Goal: Information Seeking & Learning: Learn about a topic

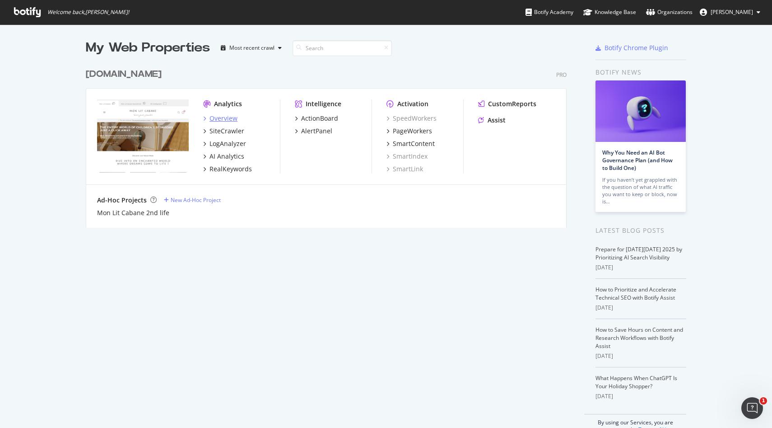
click at [231, 119] on div "Overview" at bounding box center [224, 118] width 28 height 9
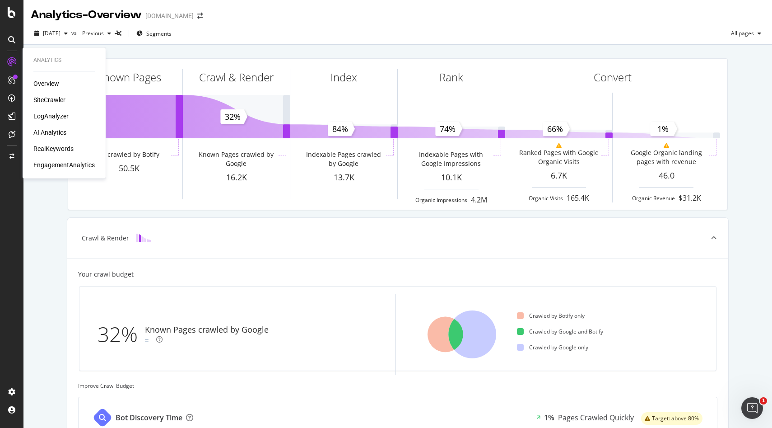
click at [61, 148] on div "RealKeywords" at bounding box center [53, 148] width 40 height 9
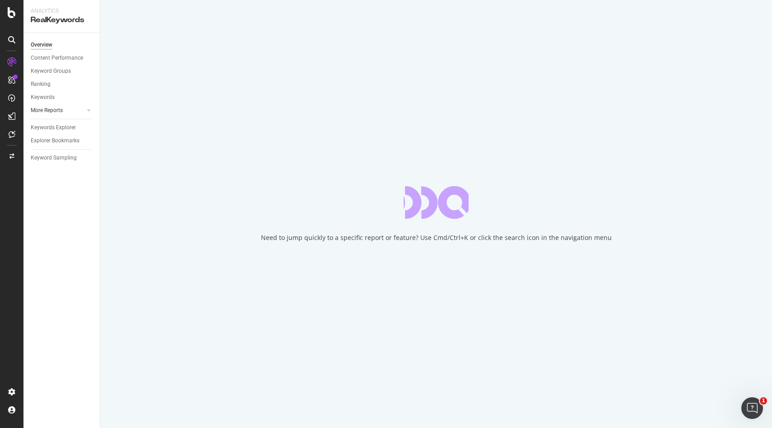
click at [77, 109] on div at bounding box center [79, 110] width 9 height 9
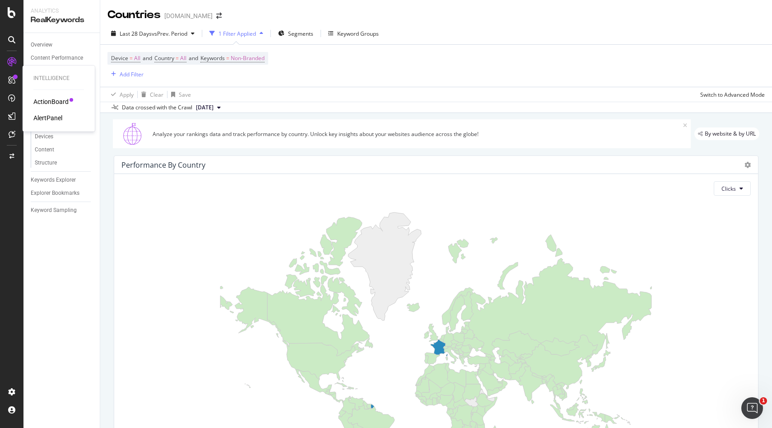
click at [53, 104] on div "ActionBoard" at bounding box center [50, 101] width 35 height 9
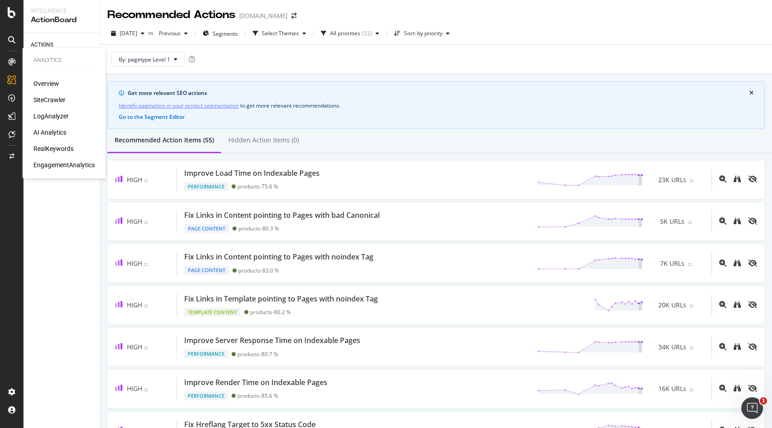
click at [56, 99] on div "SiteCrawler" at bounding box center [49, 99] width 32 height 9
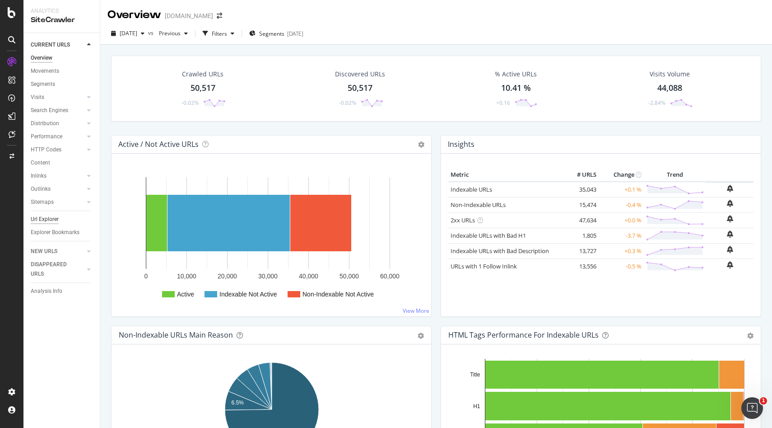
click at [50, 221] on div "Url Explorer" at bounding box center [45, 219] width 28 height 9
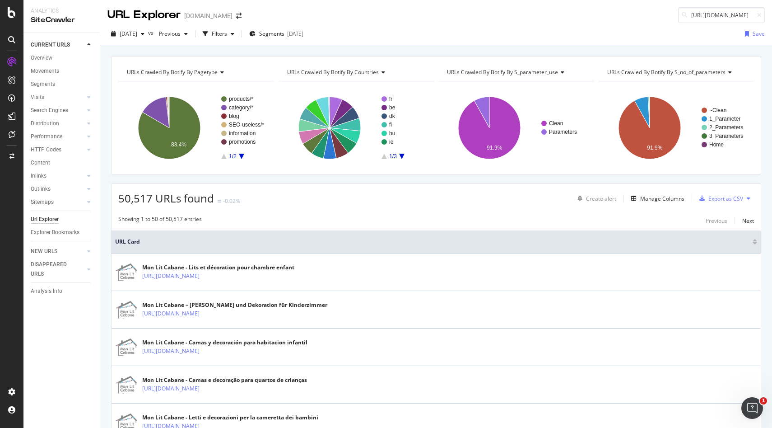
scroll to position [0, 51]
type input "https://monlitcabane.com/de/13-hausbetten"
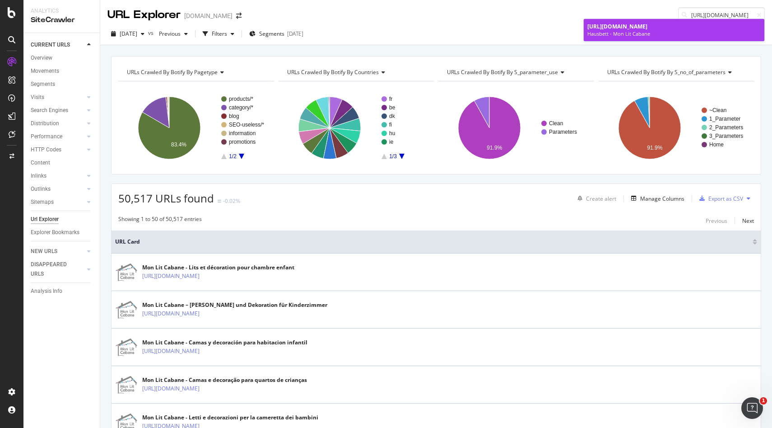
click at [648, 28] on span "https://monlitcabane.com/de/13-hausbetten" at bounding box center [618, 27] width 60 height 8
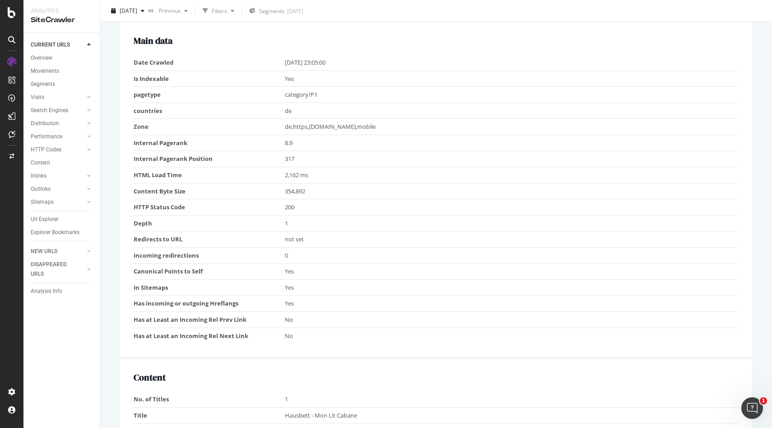
scroll to position [359, 0]
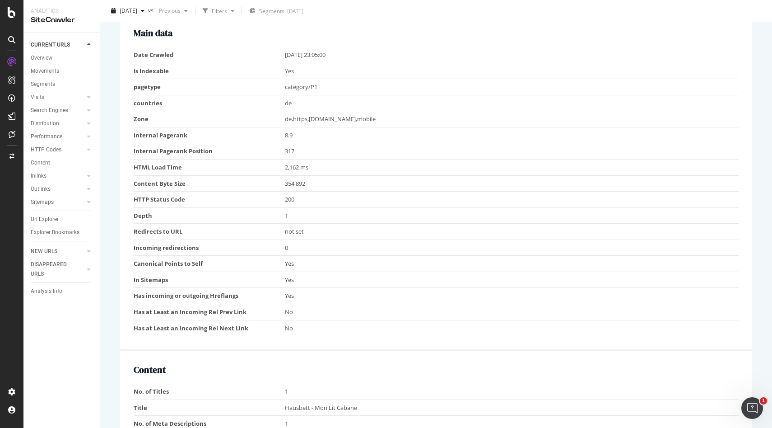
drag, startPoint x: 284, startPoint y: 126, endPoint x: 402, endPoint y: 116, distance: 118.3
click at [402, 116] on tr "Zone de,https,monlitcabane.com,mobile" at bounding box center [436, 119] width 605 height 16
drag, startPoint x: 283, startPoint y: 182, endPoint x: 318, endPoint y: 182, distance: 34.8
click at [318, 182] on tr "Content Byte Size 354,892" at bounding box center [436, 183] width 605 height 16
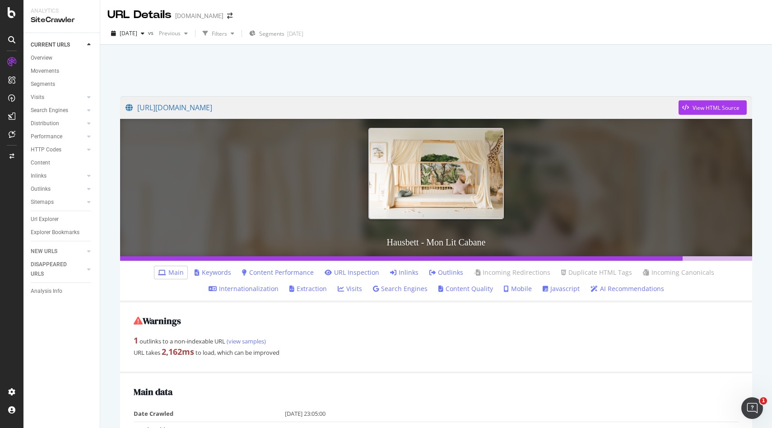
scroll to position [22, 0]
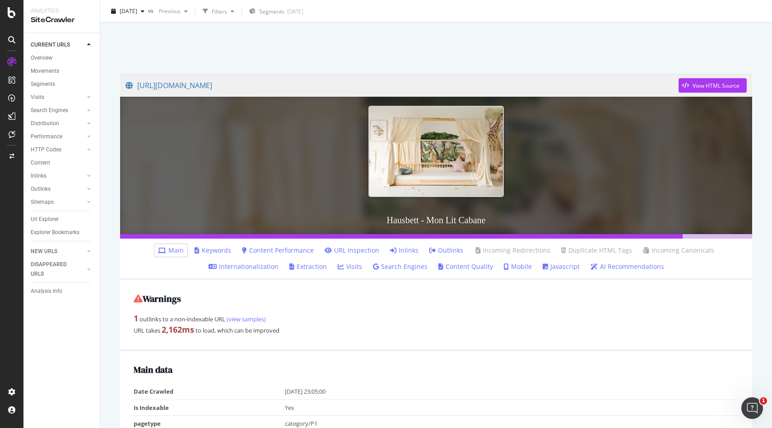
click at [634, 266] on link "AI Recommendations" at bounding box center [628, 266] width 74 height 9
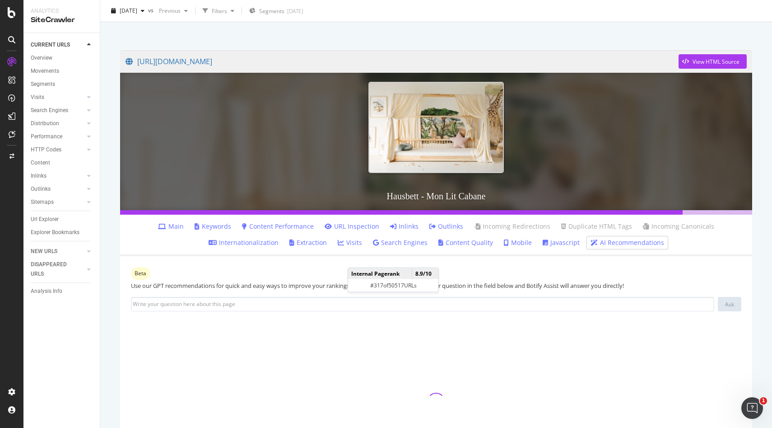
scroll to position [47, 0]
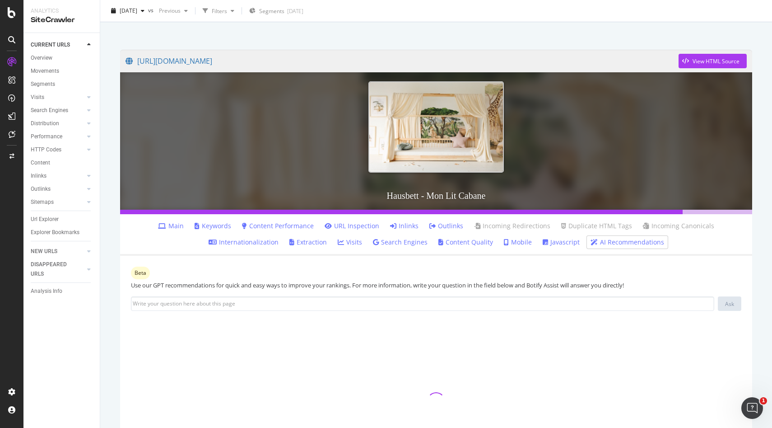
click at [406, 240] on link "Search Engines" at bounding box center [400, 242] width 55 height 9
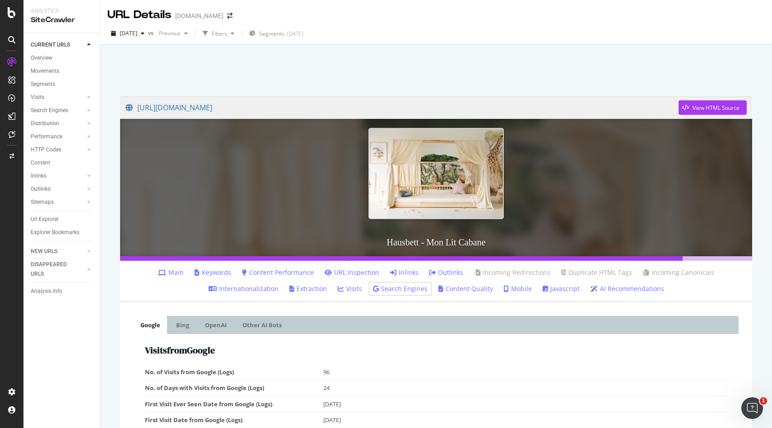
click at [181, 277] on li "Main" at bounding box center [170, 272] width 33 height 13
click at [181, 271] on link "Main" at bounding box center [171, 272] width 26 height 9
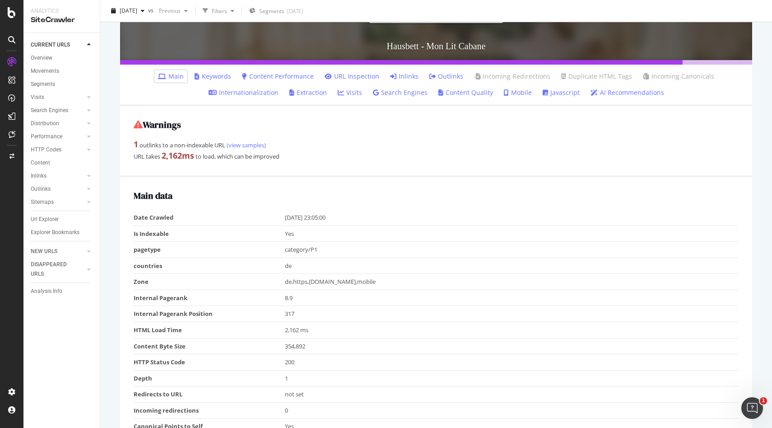
scroll to position [185, 0]
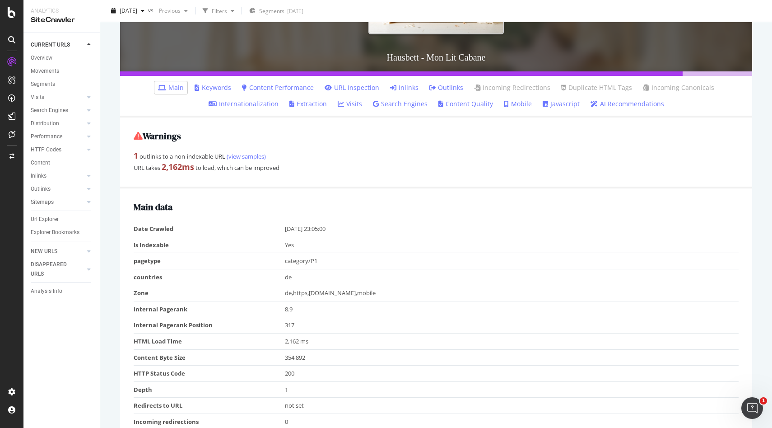
click at [212, 93] on li "Keywords" at bounding box center [213, 87] width 44 height 13
click at [213, 89] on link "Keywords" at bounding box center [213, 87] width 37 height 9
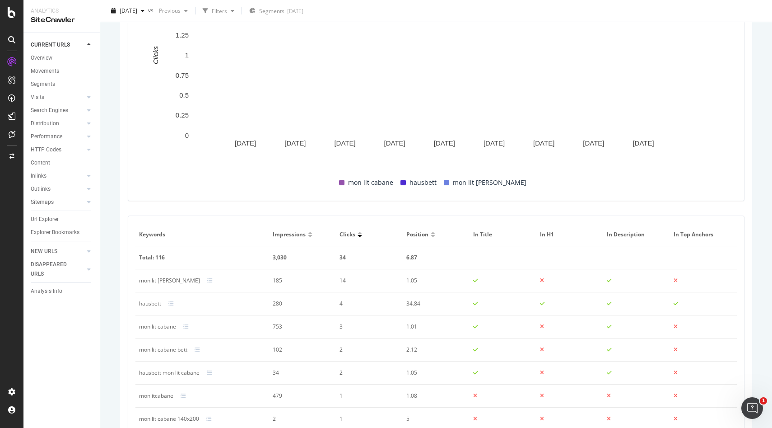
scroll to position [395, 0]
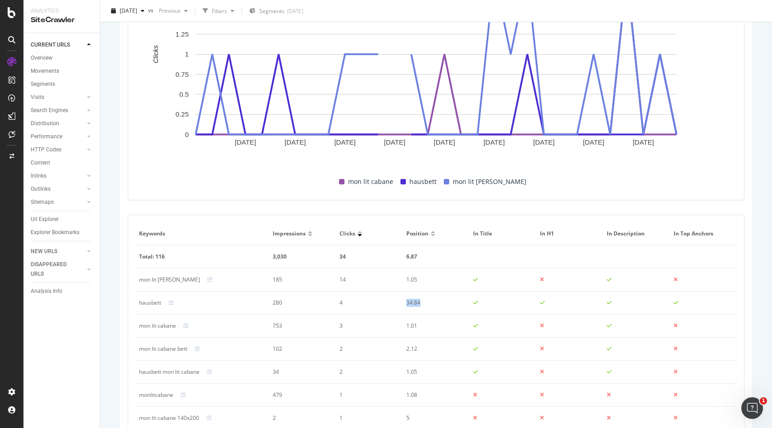
drag, startPoint x: 404, startPoint y: 305, endPoint x: 428, endPoint y: 305, distance: 23.5
click at [428, 305] on td "34.84" at bounding box center [436, 302] width 67 height 23
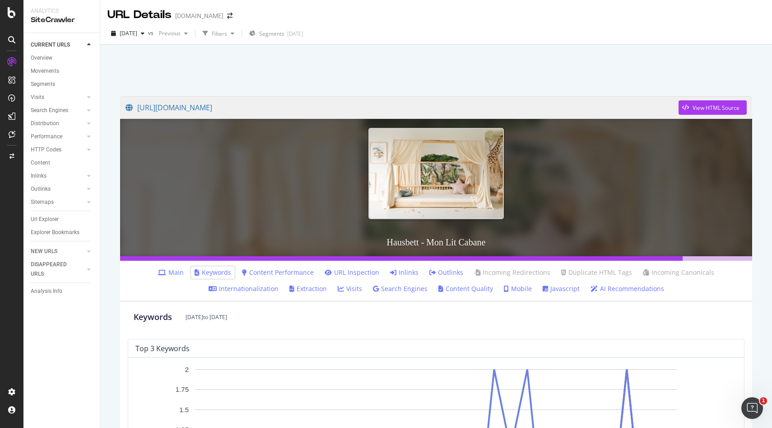
scroll to position [26, 0]
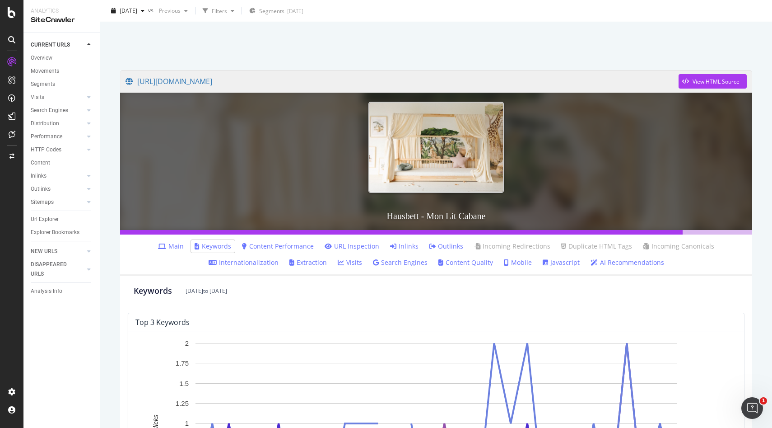
click at [617, 259] on link "AI Recommendations" at bounding box center [628, 262] width 74 height 9
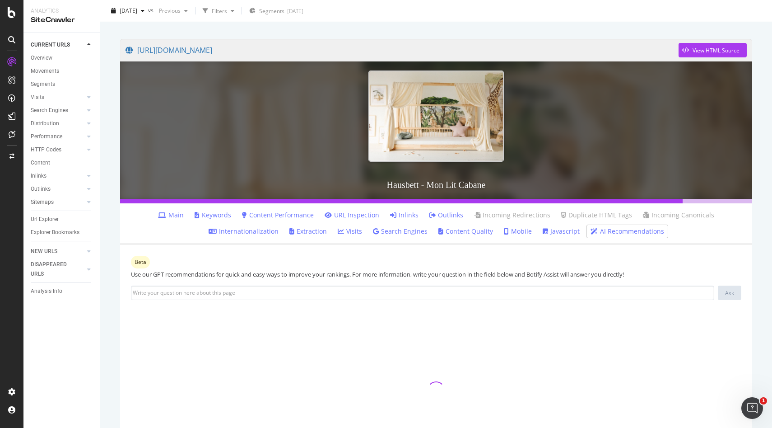
scroll to position [99, 0]
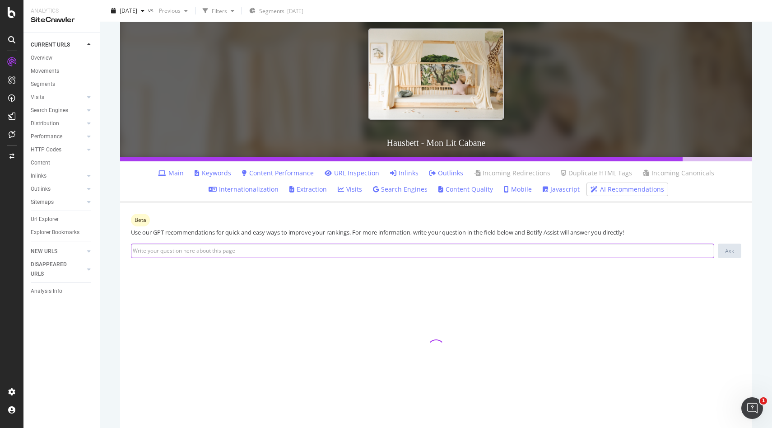
click at [455, 252] on input at bounding box center [423, 250] width 584 height 14
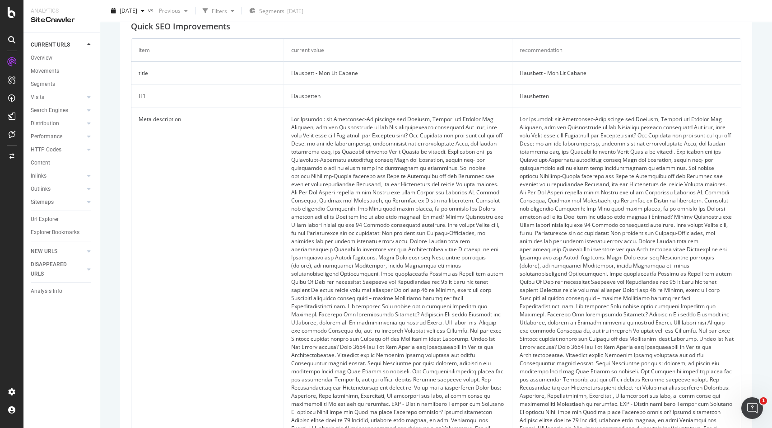
scroll to position [0, 0]
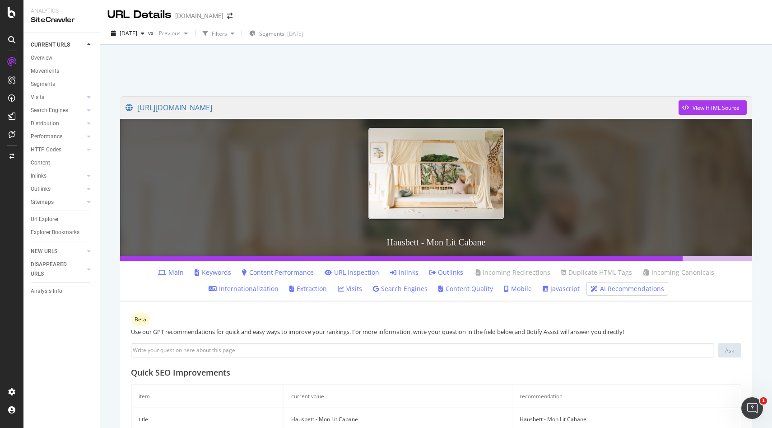
click at [472, 290] on link "Content Quality" at bounding box center [466, 288] width 55 height 9
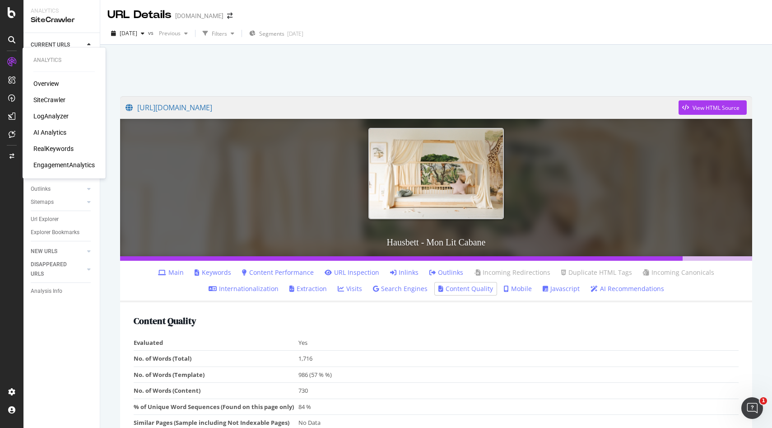
click at [57, 145] on div "RealKeywords" at bounding box center [53, 148] width 40 height 9
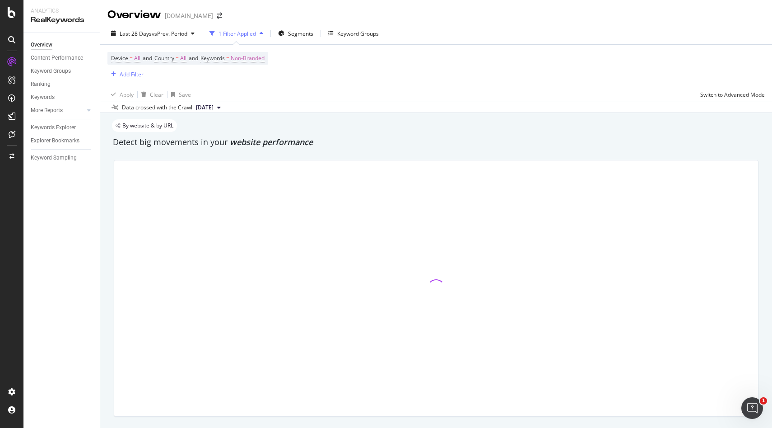
click at [254, 34] on div "1 Filter Applied" at bounding box center [237, 34] width 37 height 8
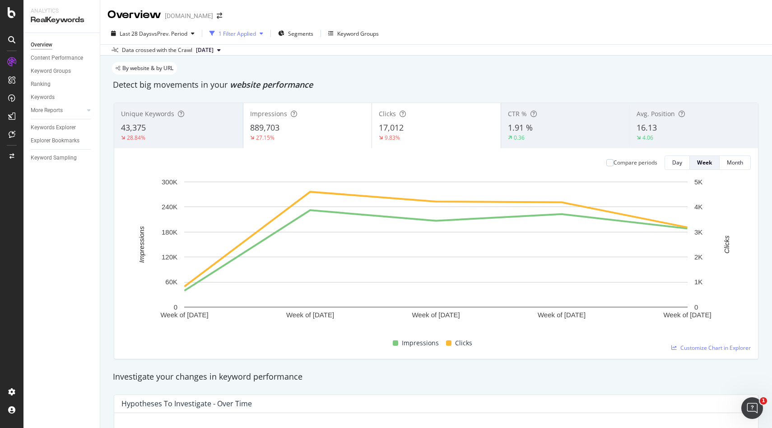
click at [254, 34] on div "1 Filter Applied" at bounding box center [237, 34] width 37 height 8
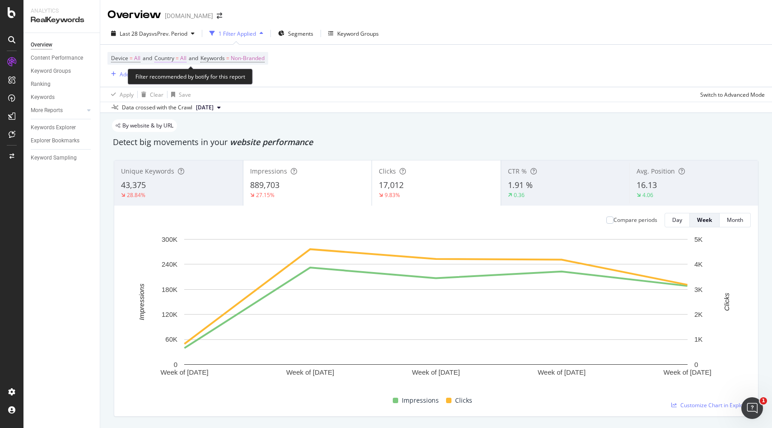
click at [182, 60] on span "Country = All" at bounding box center [170, 58] width 32 height 8
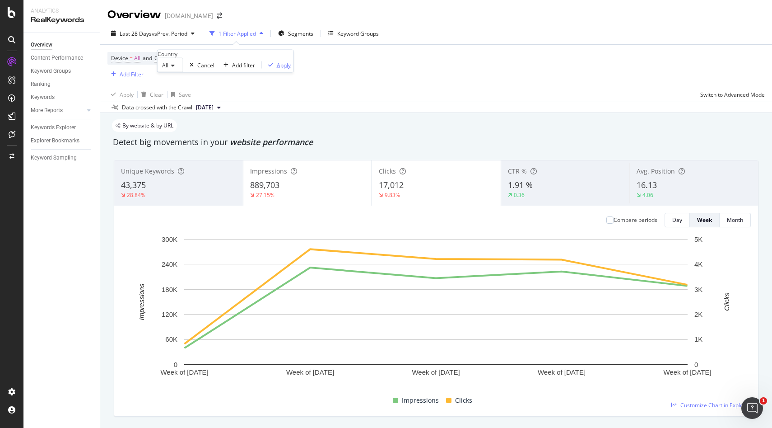
click at [277, 69] on div "Apply" at bounding box center [284, 65] width 14 height 8
click at [298, 35] on span "Segments" at bounding box center [300, 34] width 25 height 8
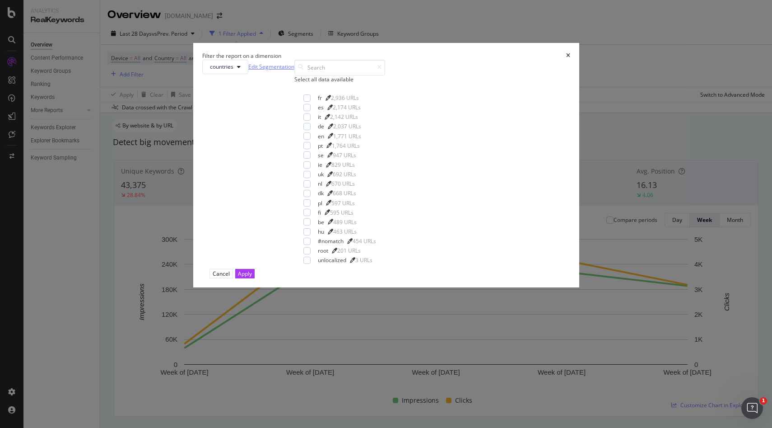
click at [294, 71] on link "Edit Segmentation" at bounding box center [271, 66] width 46 height 9
click at [304, 121] on div "modal" at bounding box center [307, 116] width 7 height 7
click at [252, 278] on div "Apply" at bounding box center [245, 273] width 14 height 9
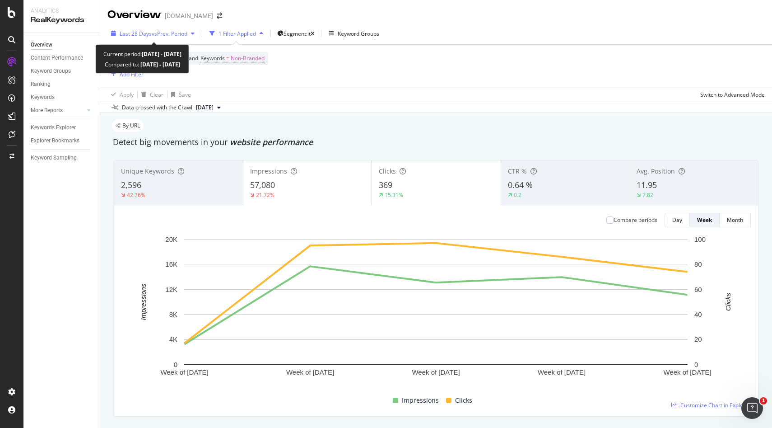
click at [148, 33] on span "Last 28 Days" at bounding box center [136, 34] width 32 height 8
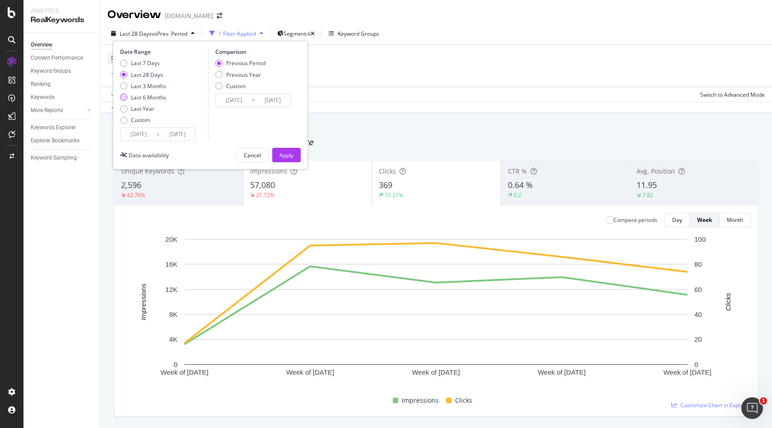
click at [122, 98] on div "Last 6 Months" at bounding box center [123, 96] width 7 height 7
type input "2025/04/05"
type input "2024/10/04"
type input "2025/04/04"
click at [284, 153] on div "Apply" at bounding box center [287, 155] width 14 height 8
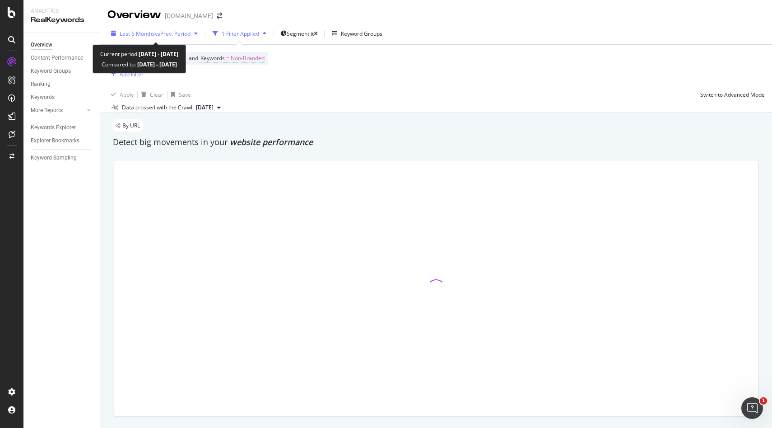
click at [179, 28] on div "Last 6 Months vs Prev. Period" at bounding box center [154, 34] width 94 height 14
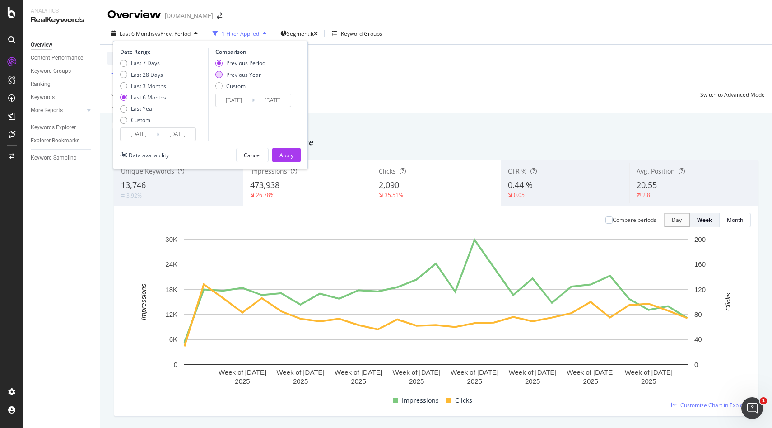
click at [221, 74] on div "Previous Year" at bounding box center [218, 74] width 7 height 7
type input "2024/04/06"
type input "2024/10/05"
click at [294, 150] on button "Apply" at bounding box center [286, 155] width 28 height 14
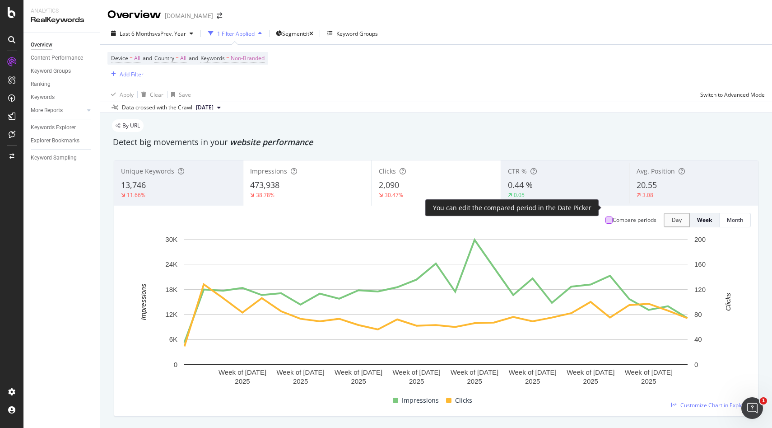
click at [608, 216] on div at bounding box center [609, 219] width 7 height 7
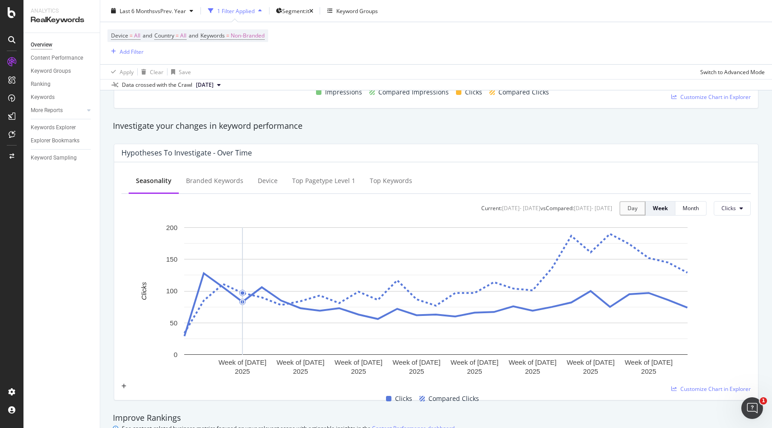
scroll to position [135, 0]
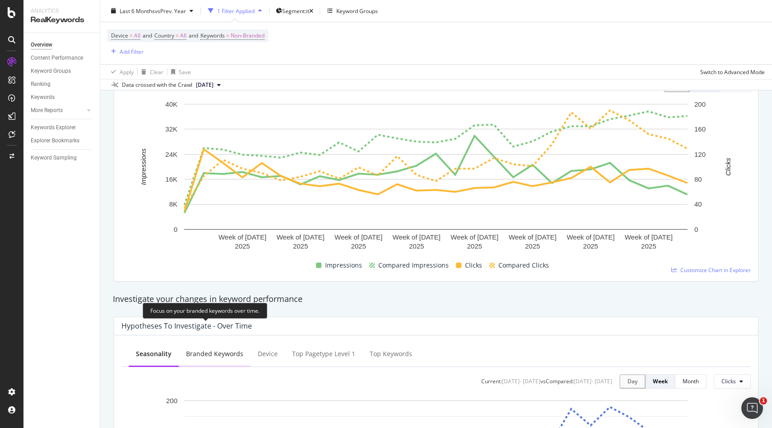
click at [205, 349] on div "Branded Keywords" at bounding box center [214, 353] width 57 height 9
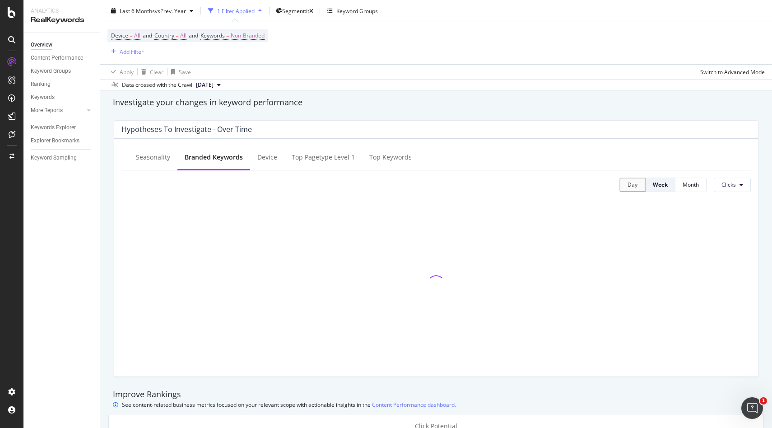
scroll to position [331, 0]
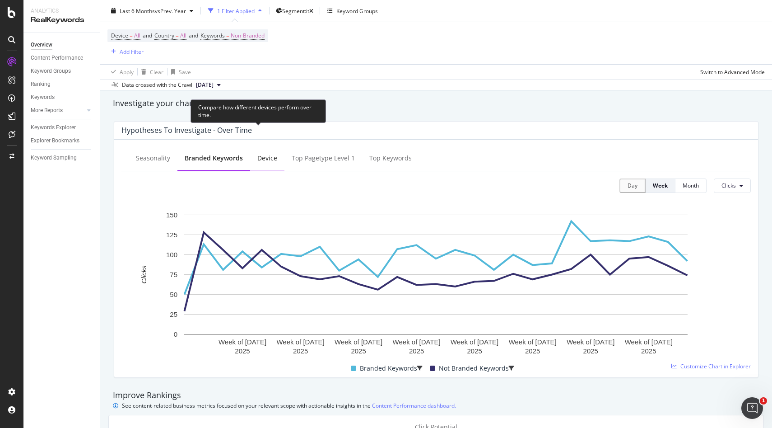
click at [263, 146] on div "Device" at bounding box center [267, 158] width 34 height 25
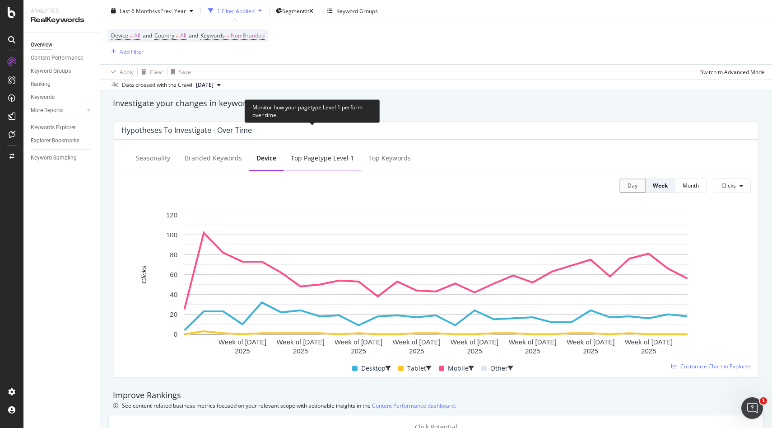
click at [323, 146] on div "Top pagetype Level 1" at bounding box center [323, 158] width 78 height 25
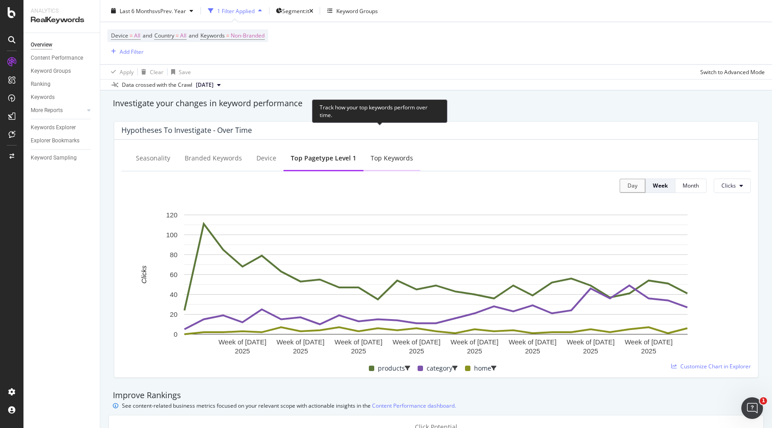
click at [381, 146] on div "Top Keywords" at bounding box center [392, 158] width 57 height 25
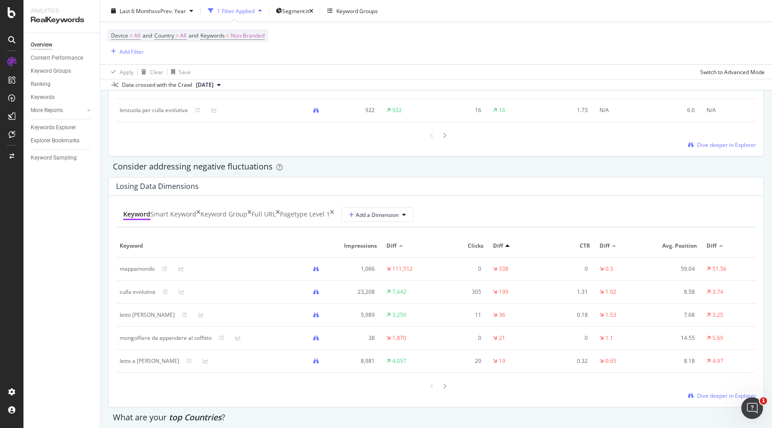
scroll to position [1037, 0]
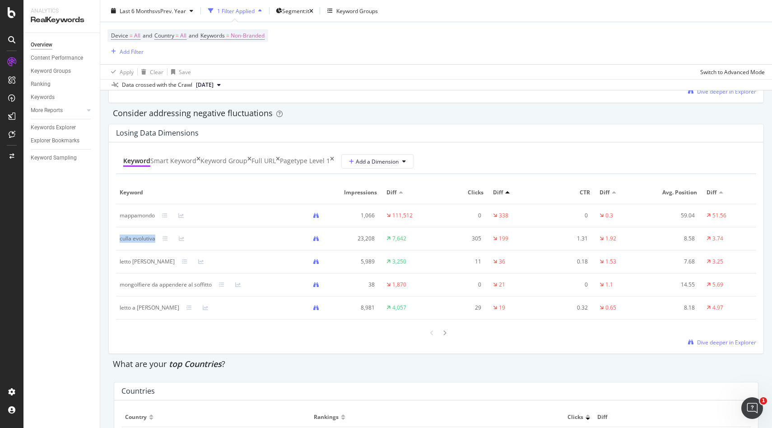
drag, startPoint x: 124, startPoint y: 237, endPoint x: 164, endPoint y: 237, distance: 40.2
click at [164, 237] on td "culla evolutiva" at bounding box center [223, 238] width 214 height 23
copy div "culla evolutiva"
